Goal: Task Accomplishment & Management: Complete application form

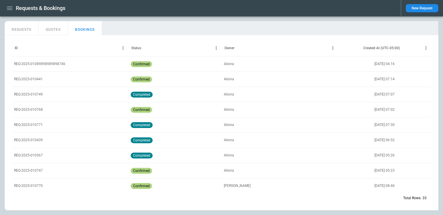
click at [11, 12] on button "button" at bounding box center [10, 8] width 10 height 10
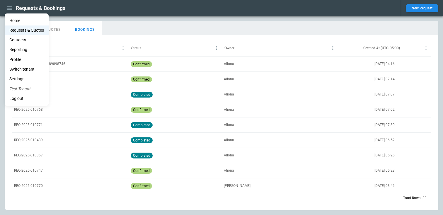
click at [20, 40] on li "Contacts" at bounding box center [27, 40] width 44 height 10
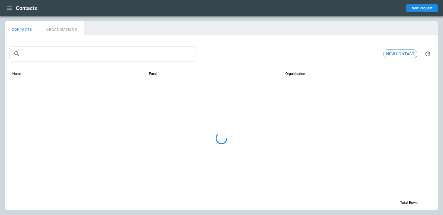
click at [13, 7] on icon "button" at bounding box center [9, 8] width 7 height 7
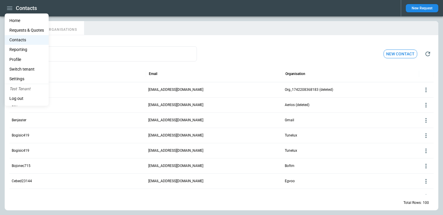
click at [107, 51] on div at bounding box center [221, 107] width 443 height 215
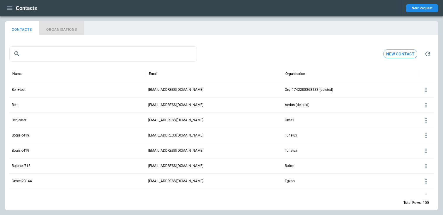
click at [58, 26] on button "ORGANISATIONS" at bounding box center [61, 28] width 45 height 14
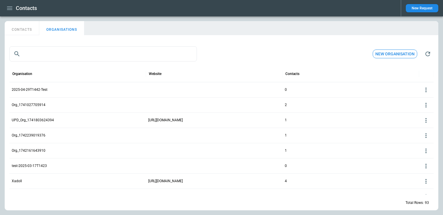
click at [36, 31] on button "CONTACTS" at bounding box center [22, 28] width 35 height 14
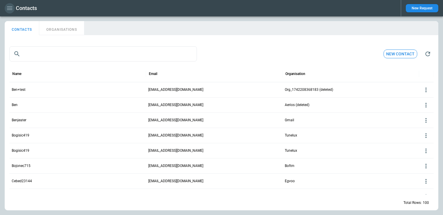
click at [11, 7] on icon "button" at bounding box center [9, 8] width 7 height 7
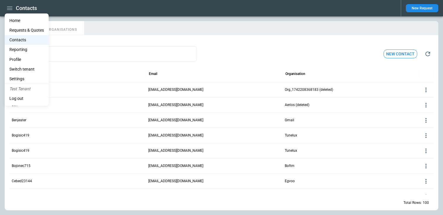
click at [18, 30] on Quotes "Requests & Quotes" at bounding box center [27, 30] width 44 height 10
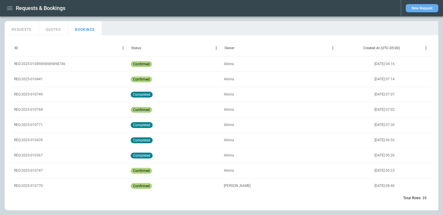
click at [412, 7] on button "New Request" at bounding box center [422, 8] width 33 height 8
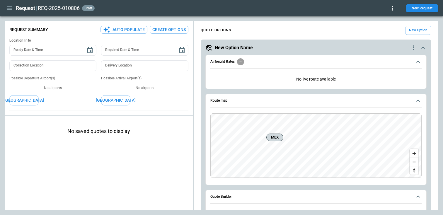
type textarea "*"
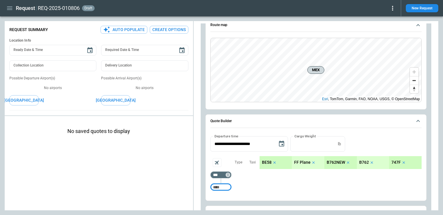
scroll to position [79, 0]
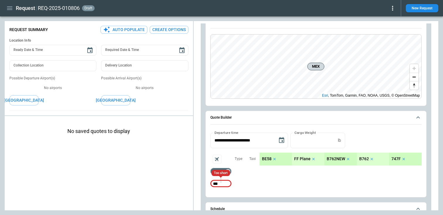
type input "***"
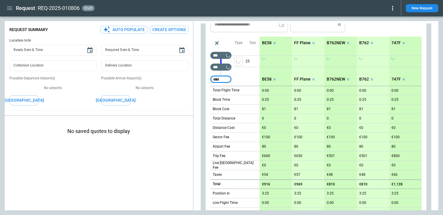
scroll to position [264, 0]
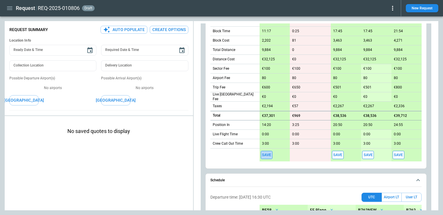
click at [266, 155] on button "Save" at bounding box center [267, 155] width 12 height 8
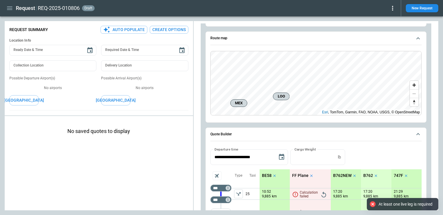
scroll to position [65, 0]
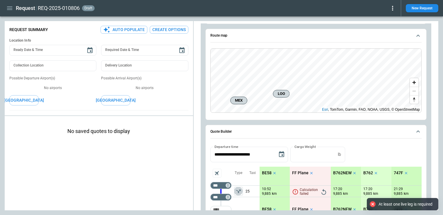
click at [239, 194] on button "left aligned" at bounding box center [238, 191] width 9 height 9
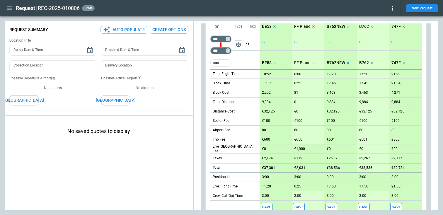
scroll to position [297, 0]
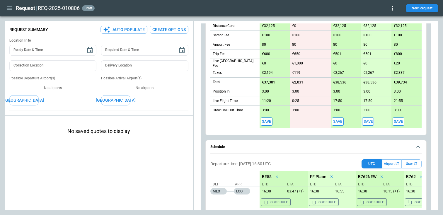
click at [268, 122] on button "Save" at bounding box center [267, 121] width 12 height 8
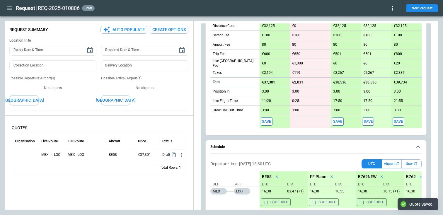
type textarea "*"
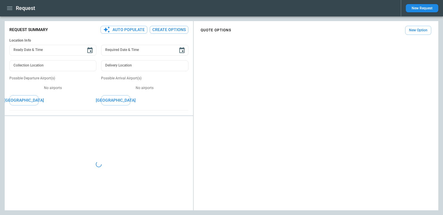
type textarea "*"
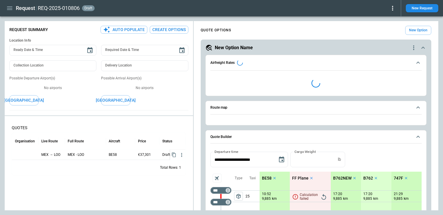
type input "**********"
type textarea "*"
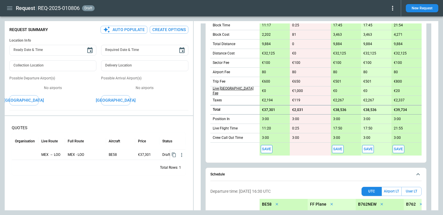
scroll to position [294, 0]
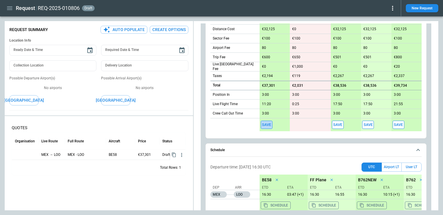
click at [263, 127] on button "Save" at bounding box center [267, 125] width 12 height 8
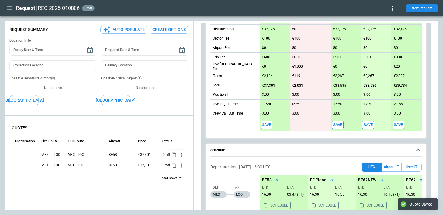
type textarea "*"
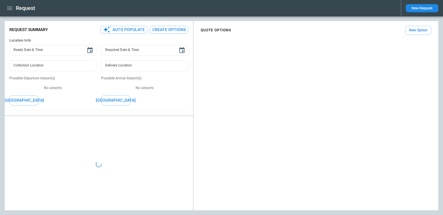
type textarea "*"
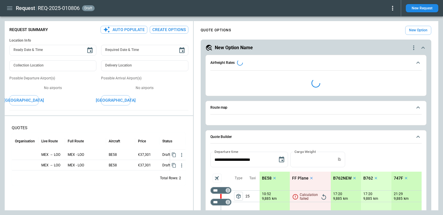
type input "**********"
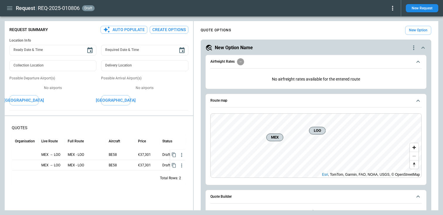
type textarea "*"
click at [182, 153] on icon "button" at bounding box center [181, 155] width 1 height 4
click at [413, 10] on button "New Request" at bounding box center [422, 8] width 33 height 8
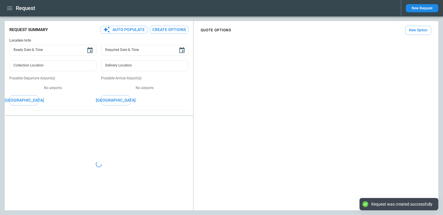
type textarea "*"
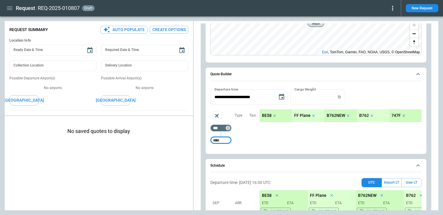
scroll to position [127, 0]
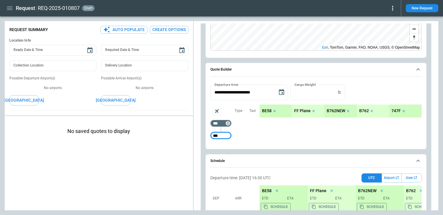
type input "***"
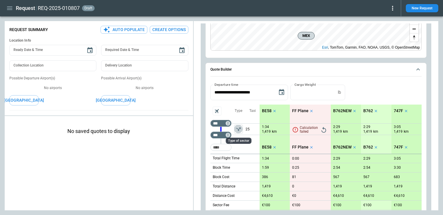
click at [239, 131] on icon "left aligned" at bounding box center [238, 129] width 6 height 6
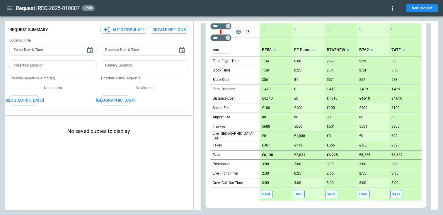
scroll to position [277, 0]
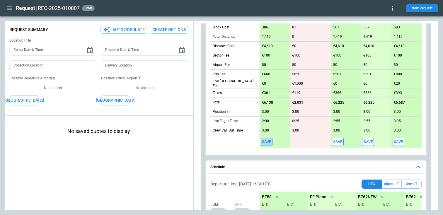
click at [264, 143] on button "Save" at bounding box center [267, 142] width 12 height 8
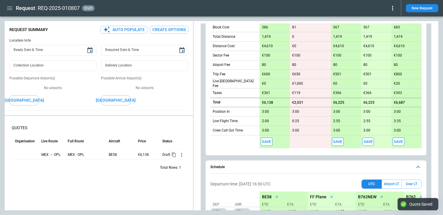
type textarea "*"
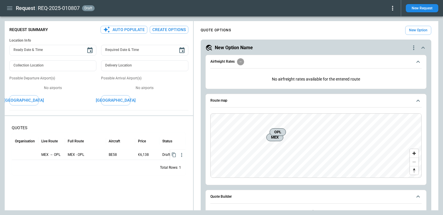
type textarea "*"
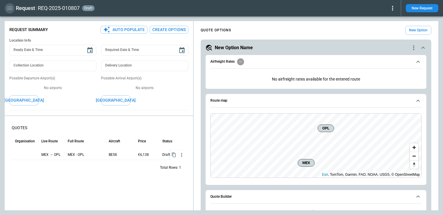
click at [8, 11] on icon "button" at bounding box center [9, 8] width 7 height 7
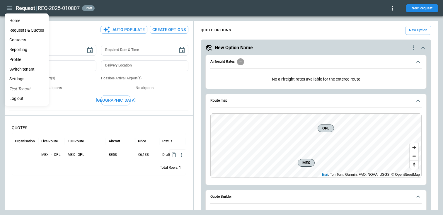
click at [23, 38] on li "Contacts" at bounding box center [27, 40] width 44 height 10
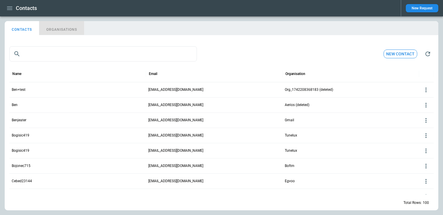
click at [64, 31] on button "ORGANISATIONS" at bounding box center [61, 28] width 45 height 14
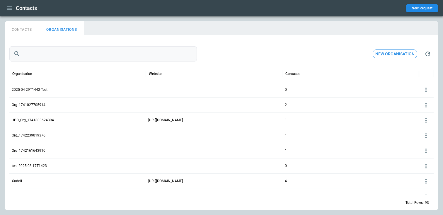
click at [71, 57] on input "text" at bounding box center [110, 53] width 174 height 15
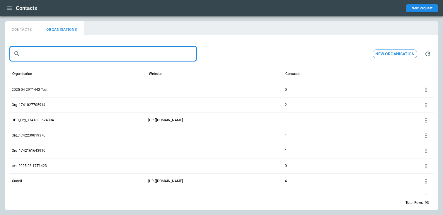
paste input "**********"
type input "**********"
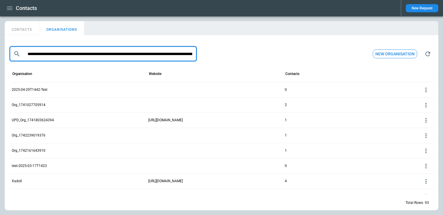
scroll to position [0, 975]
click at [71, 57] on input "text" at bounding box center [108, 53] width 171 height 15
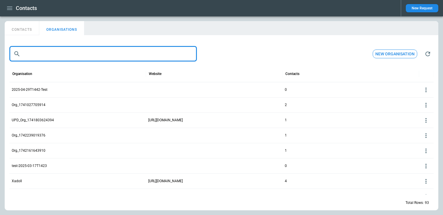
scroll to position [0, 0]
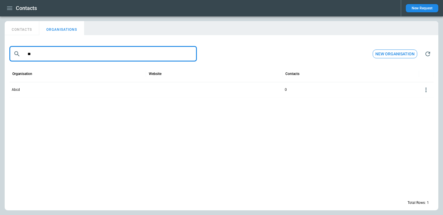
type input "**"
click at [25, 92] on div "Abcd" at bounding box center [77, 89] width 136 height 15
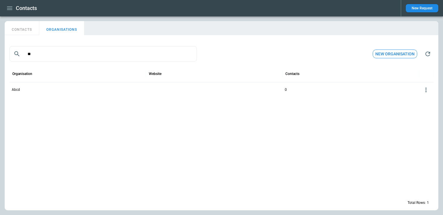
click at [18, 90] on p "Abcd" at bounding box center [16, 89] width 8 height 5
click at [30, 28] on button "CONTACTS" at bounding box center [22, 28] width 35 height 14
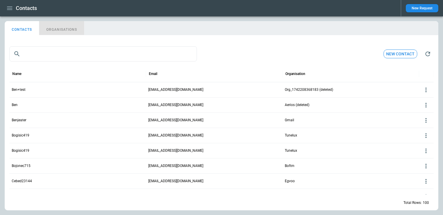
click at [61, 26] on button "ORGANISATIONS" at bounding box center [61, 28] width 45 height 14
type input "**"
